Goal: Navigation & Orientation: Find specific page/section

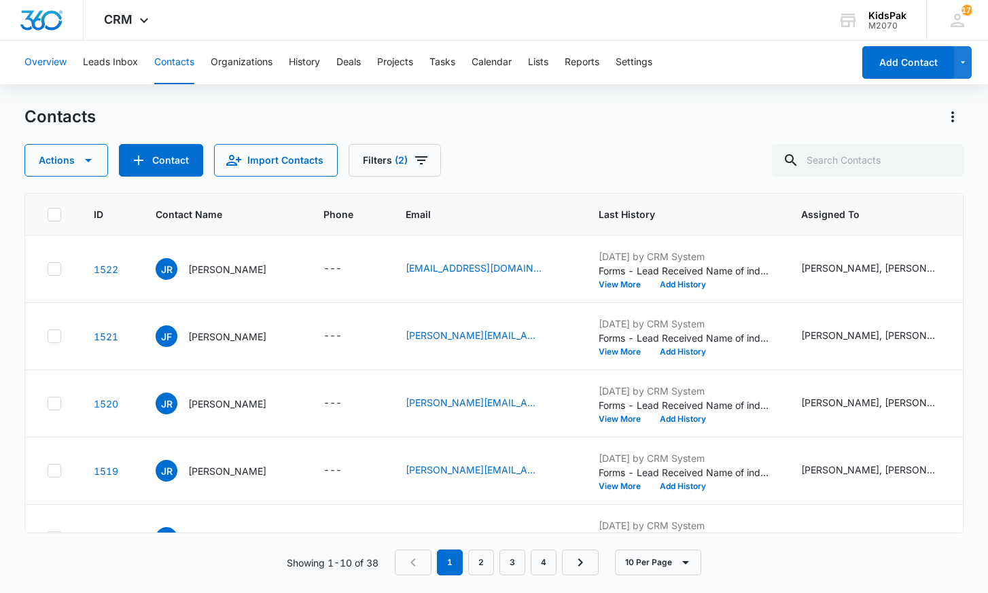
click at [48, 62] on button "Overview" at bounding box center [45, 62] width 42 height 43
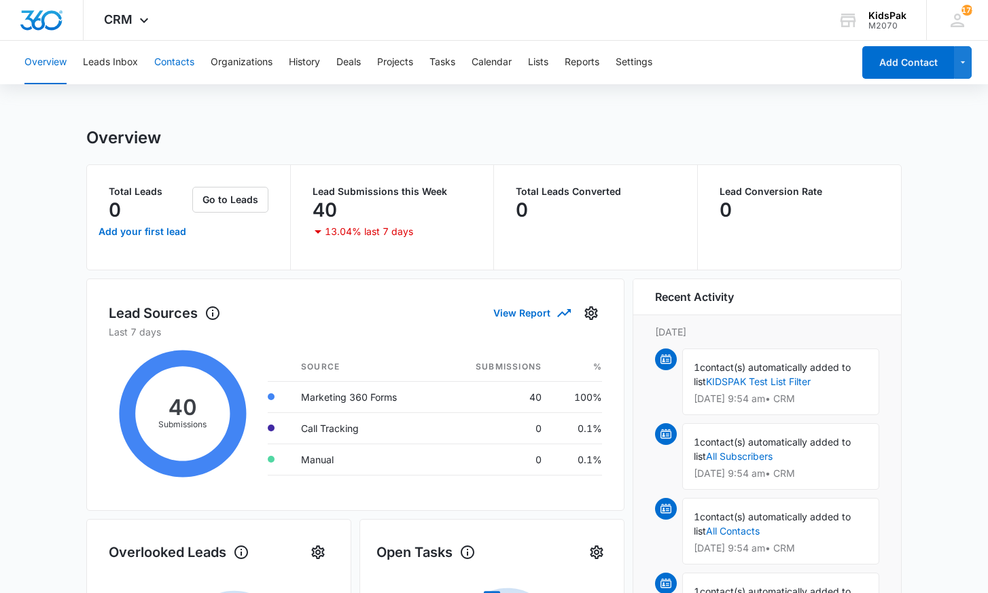
click at [181, 62] on button "Contacts" at bounding box center [174, 62] width 40 height 43
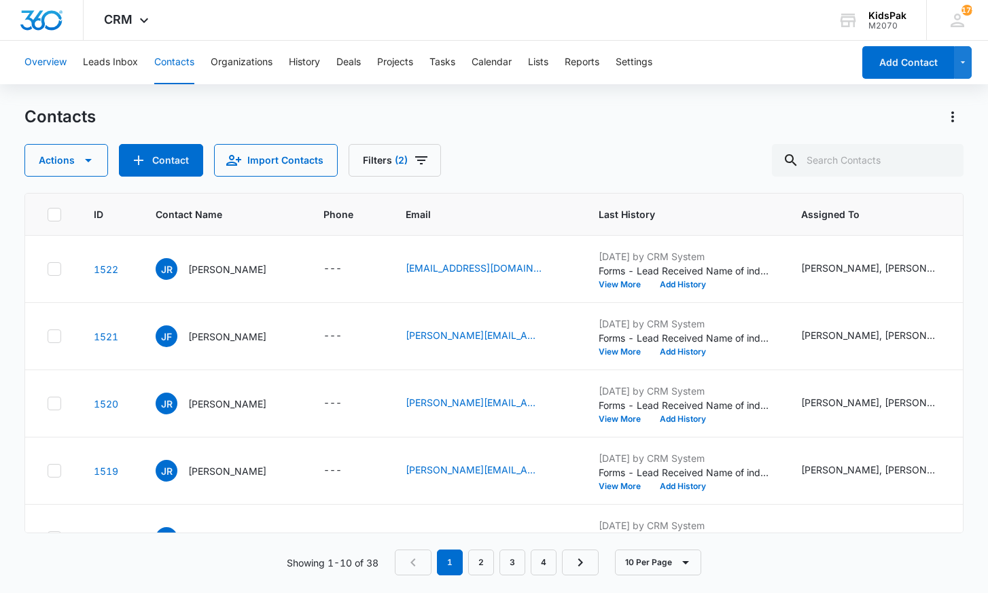
click at [54, 61] on button "Overview" at bounding box center [45, 62] width 42 height 43
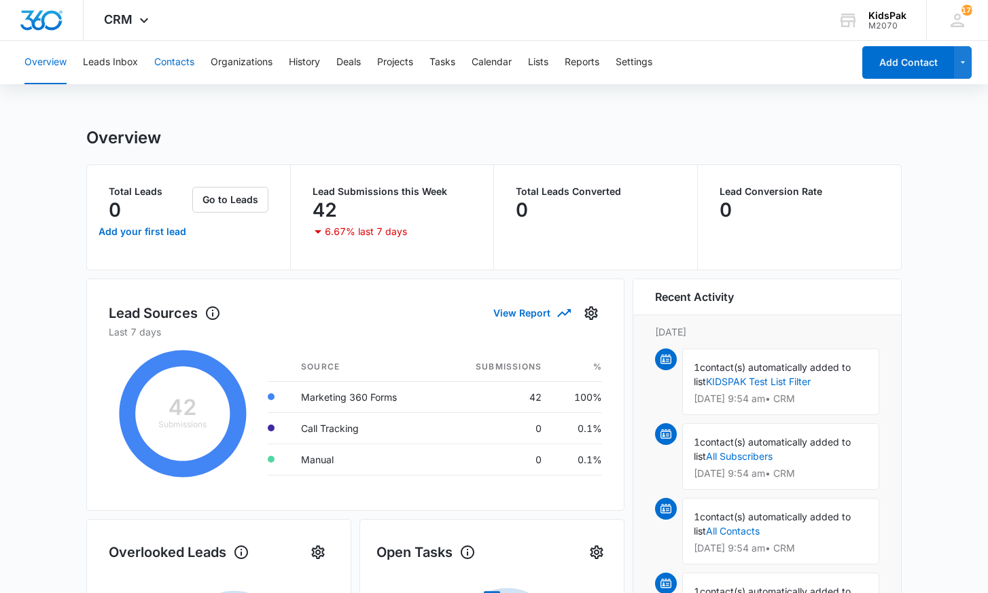
click at [181, 61] on button "Contacts" at bounding box center [174, 62] width 40 height 43
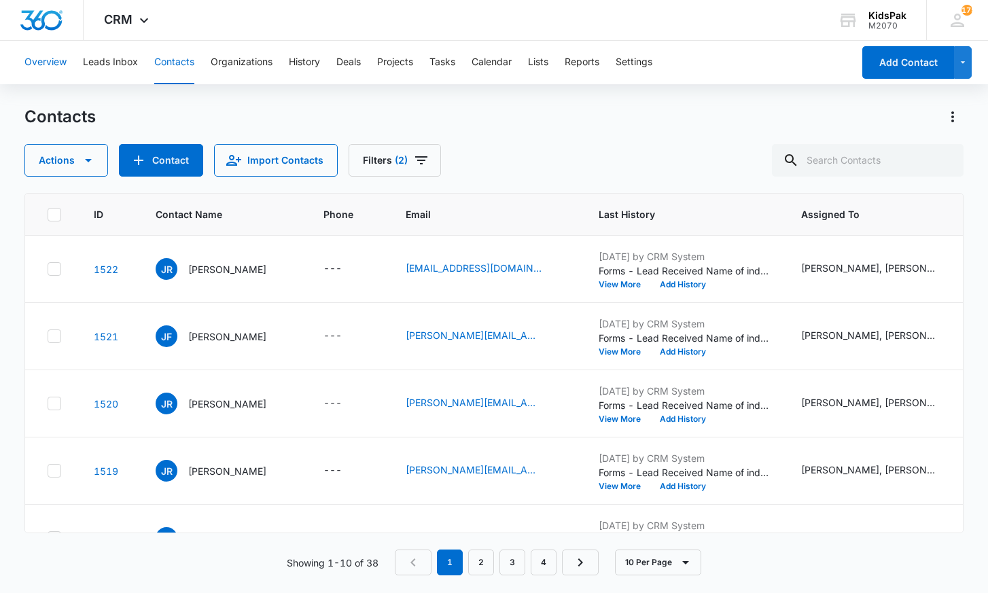
click at [48, 69] on button "Overview" at bounding box center [45, 62] width 42 height 43
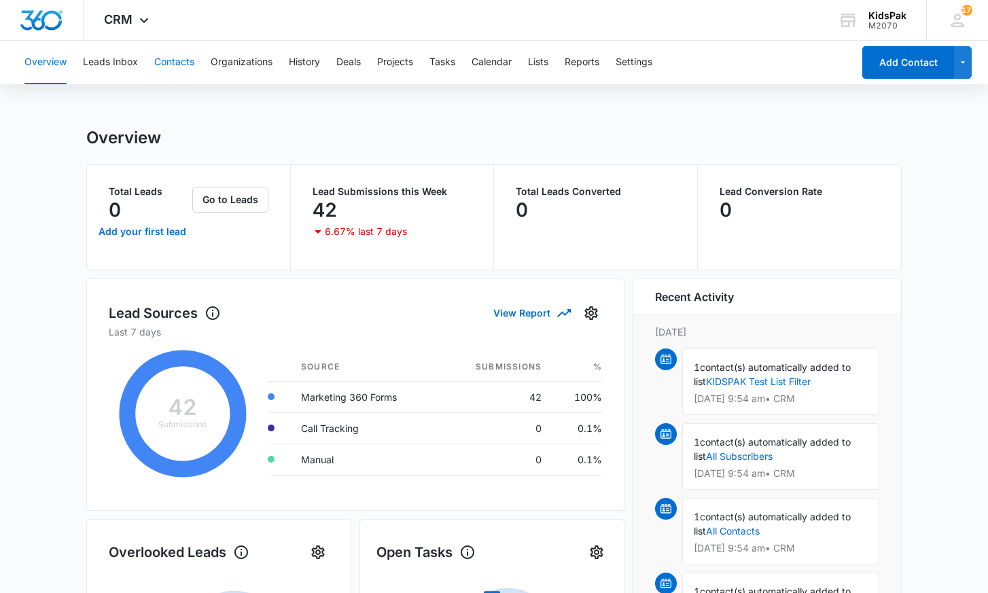
click at [188, 60] on button "Contacts" at bounding box center [174, 62] width 40 height 43
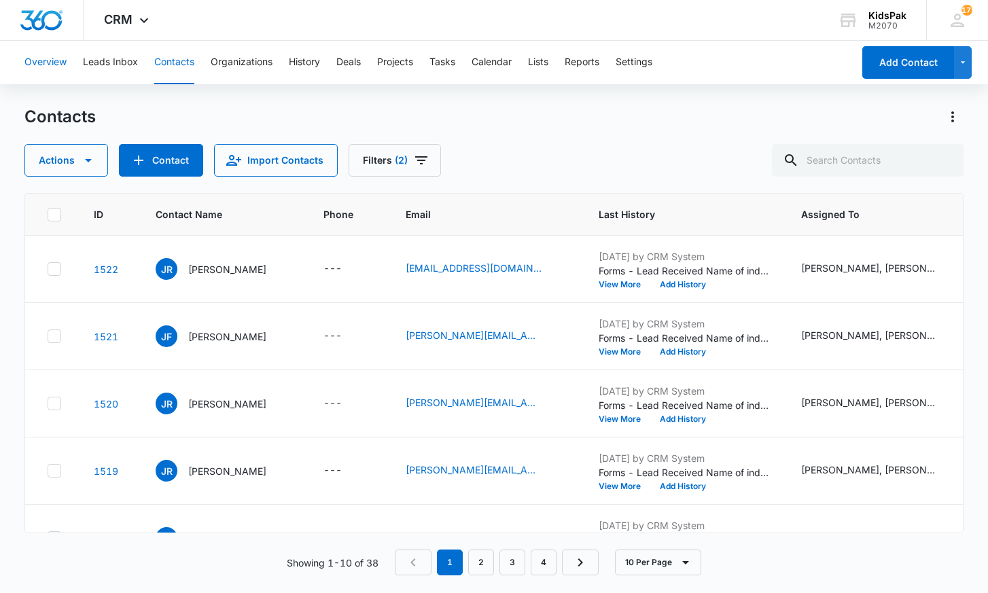
click at [43, 62] on button "Overview" at bounding box center [45, 62] width 42 height 43
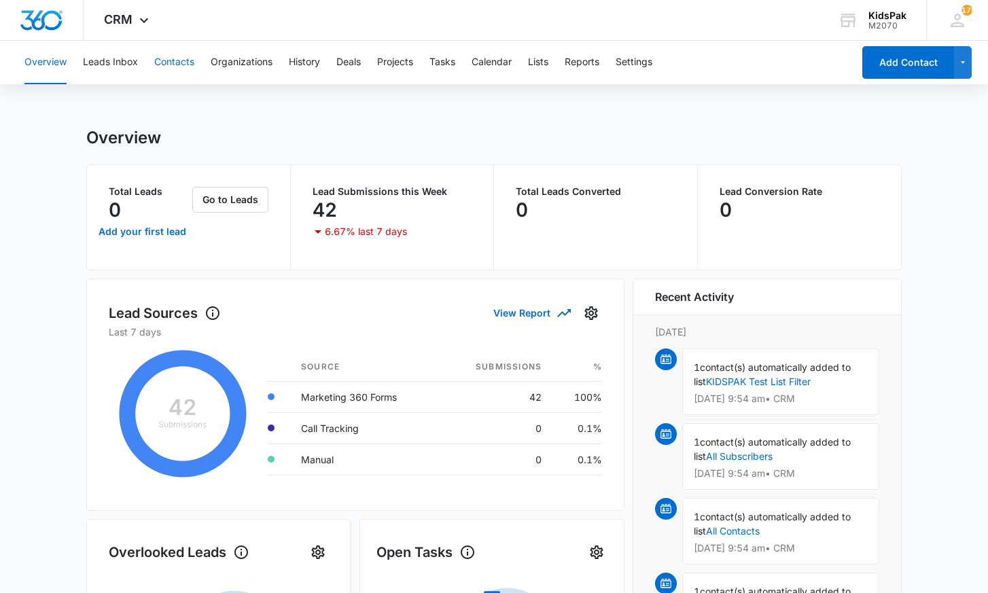
click at [175, 63] on button "Contacts" at bounding box center [174, 62] width 40 height 43
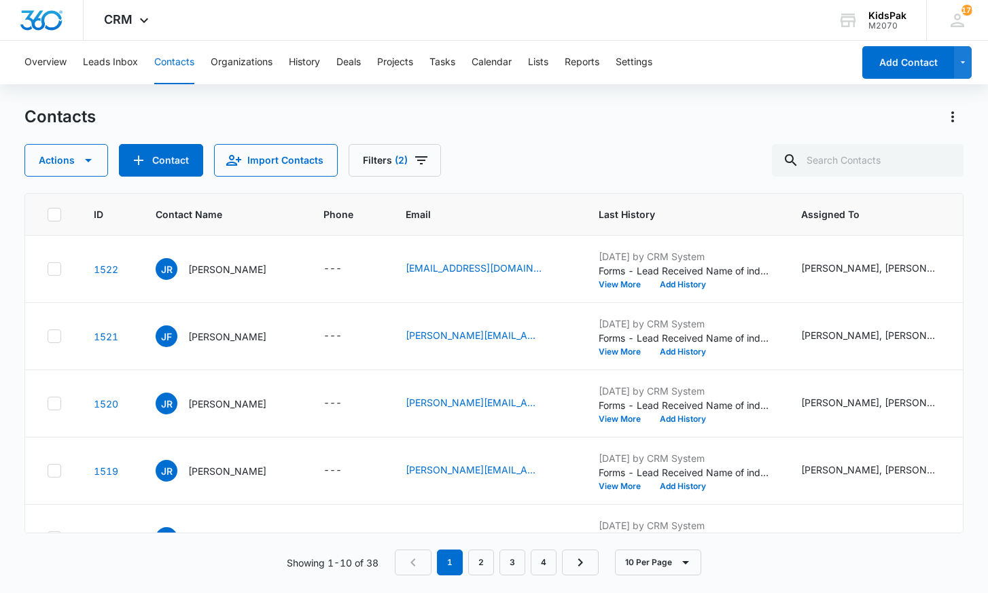
click at [501, 128] on div "Contacts Actions Contact Import Contacts Filters (2)" at bounding box center [493, 141] width 938 height 71
click at [35, 64] on button "Overview" at bounding box center [45, 62] width 42 height 43
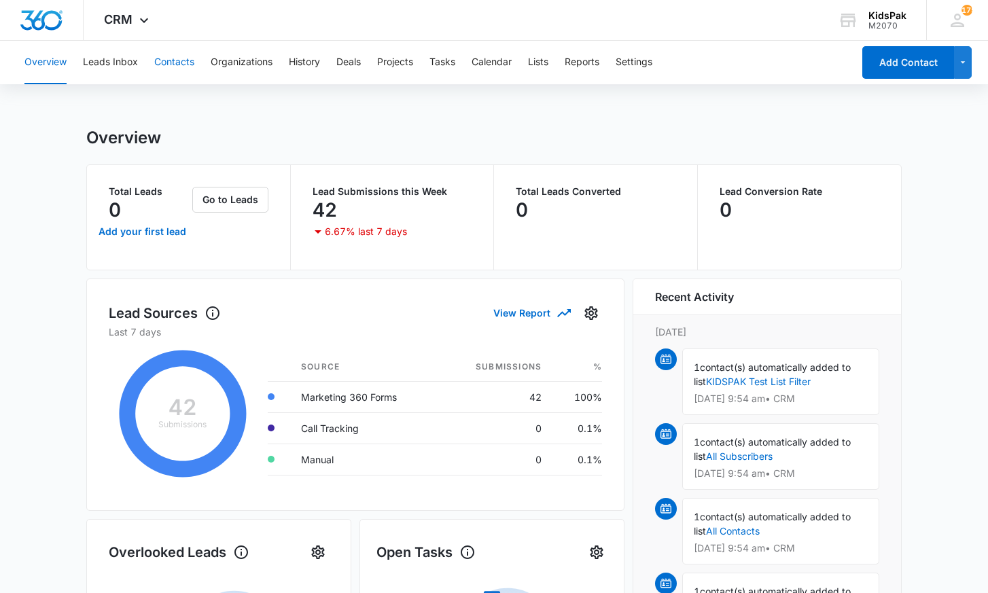
click at [176, 60] on button "Contacts" at bounding box center [174, 62] width 40 height 43
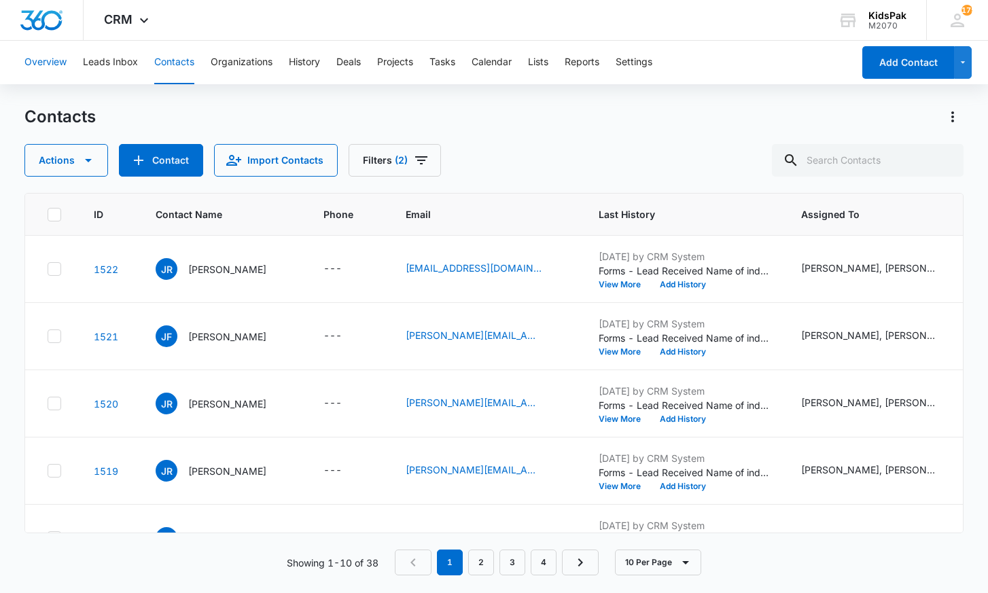
click at [42, 65] on button "Overview" at bounding box center [45, 62] width 42 height 43
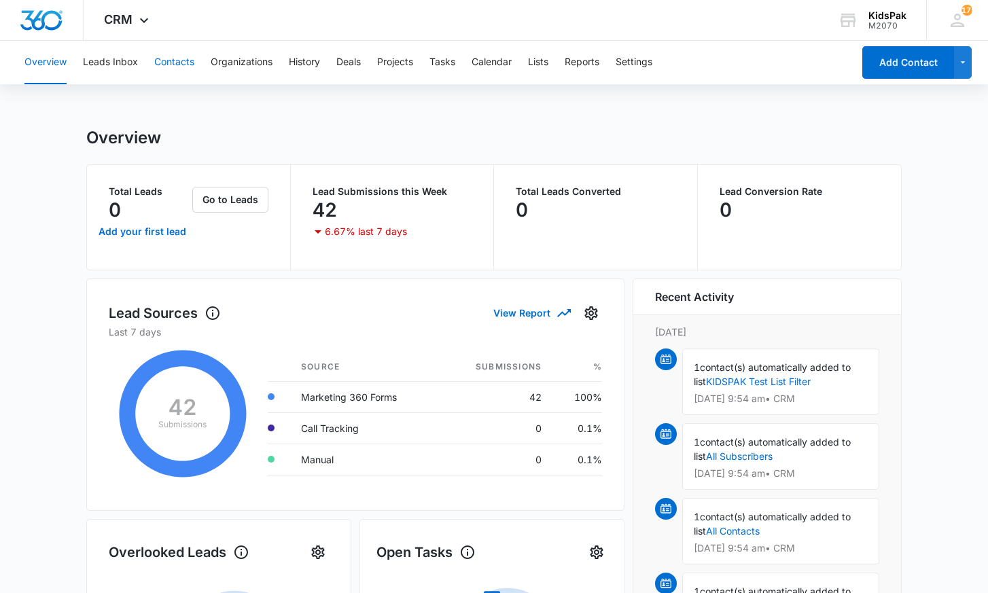
click at [175, 59] on button "Contacts" at bounding box center [174, 62] width 40 height 43
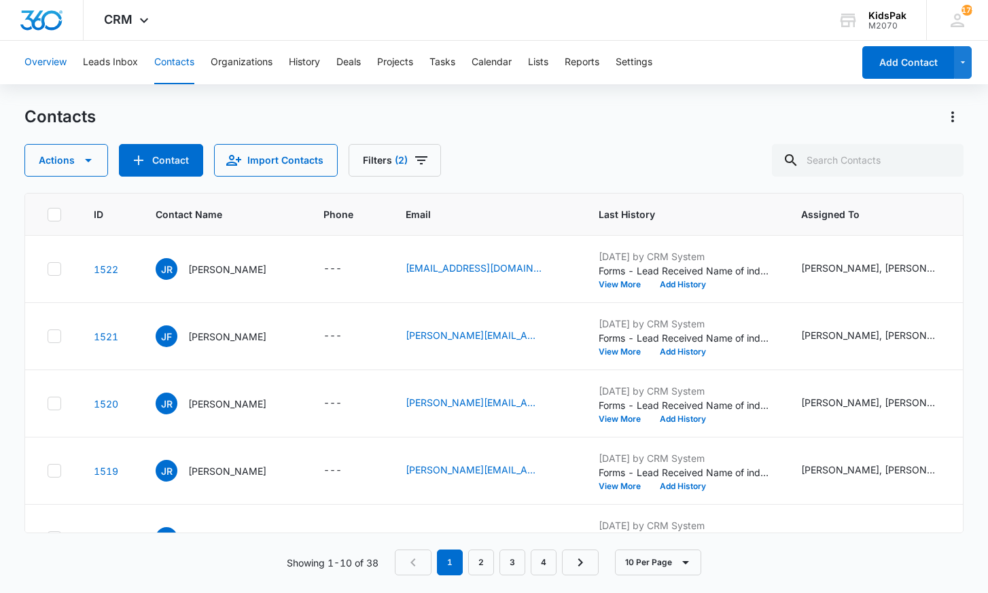
click at [43, 62] on button "Overview" at bounding box center [45, 62] width 42 height 43
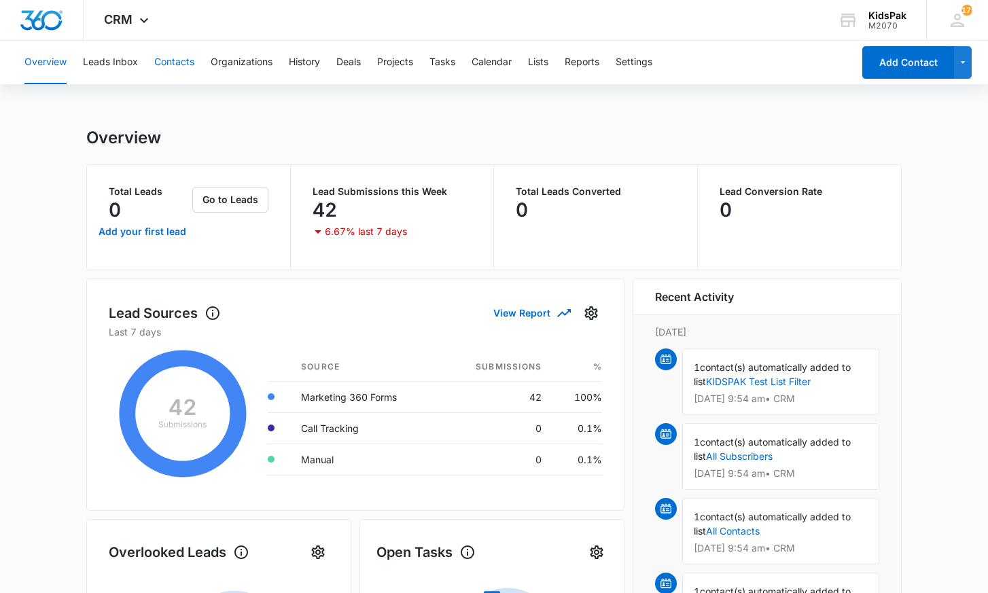
click at [179, 61] on button "Contacts" at bounding box center [174, 62] width 40 height 43
